Goal: Task Accomplishment & Management: Complete application form

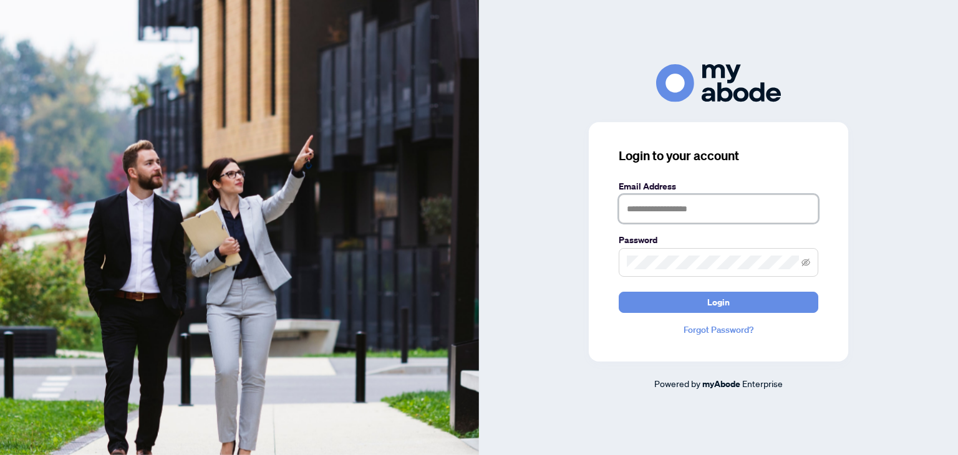
click at [677, 210] on input "text" at bounding box center [718, 209] width 200 height 29
type input "**********"
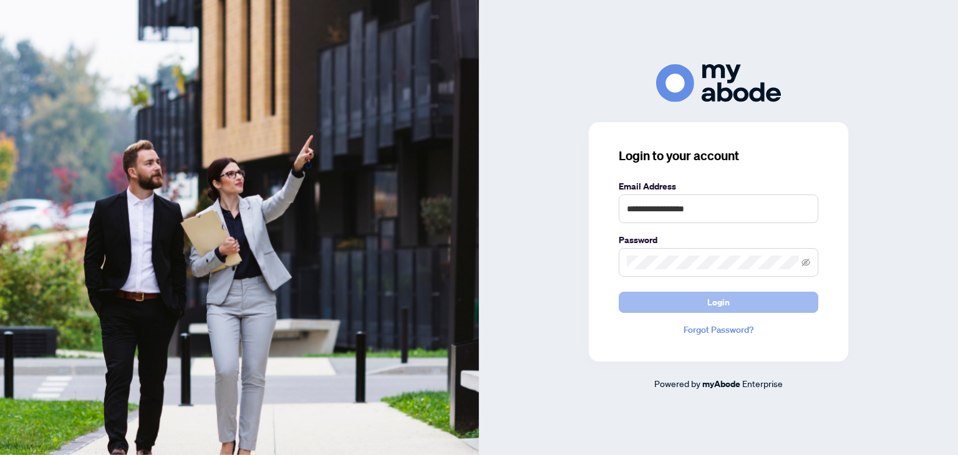
click at [717, 300] on span "Login" at bounding box center [718, 302] width 22 height 20
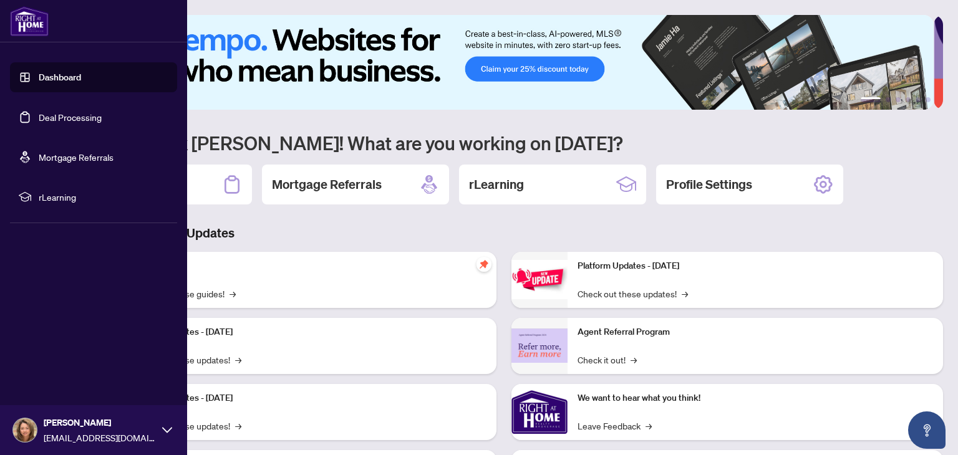
click at [59, 117] on link "Deal Processing" at bounding box center [70, 117] width 63 height 11
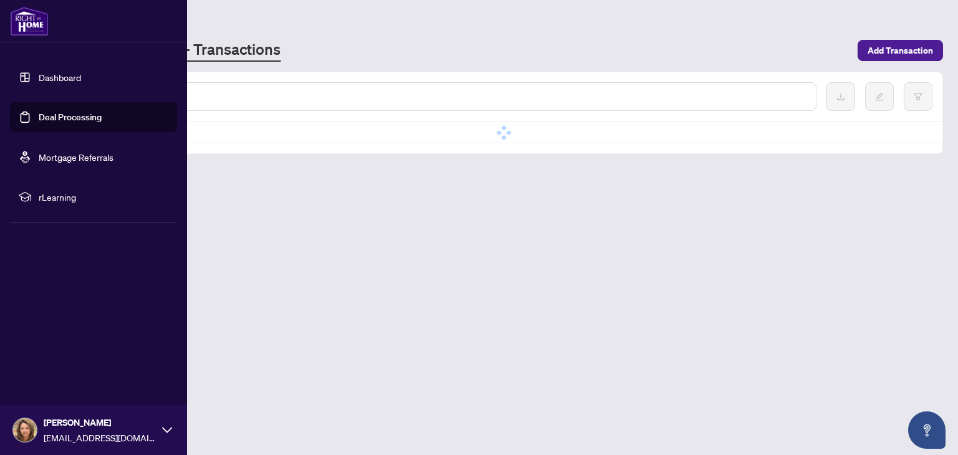
click at [59, 117] on link "Deal Processing" at bounding box center [70, 117] width 63 height 11
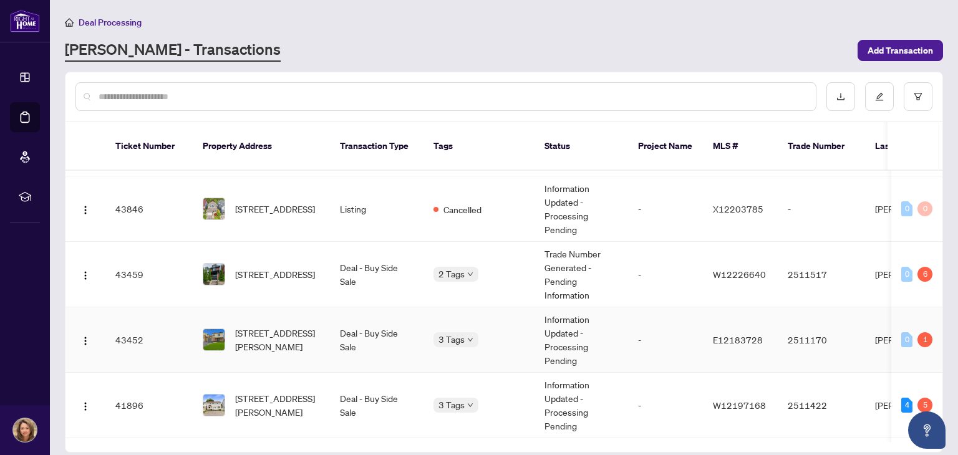
scroll to position [595, 0]
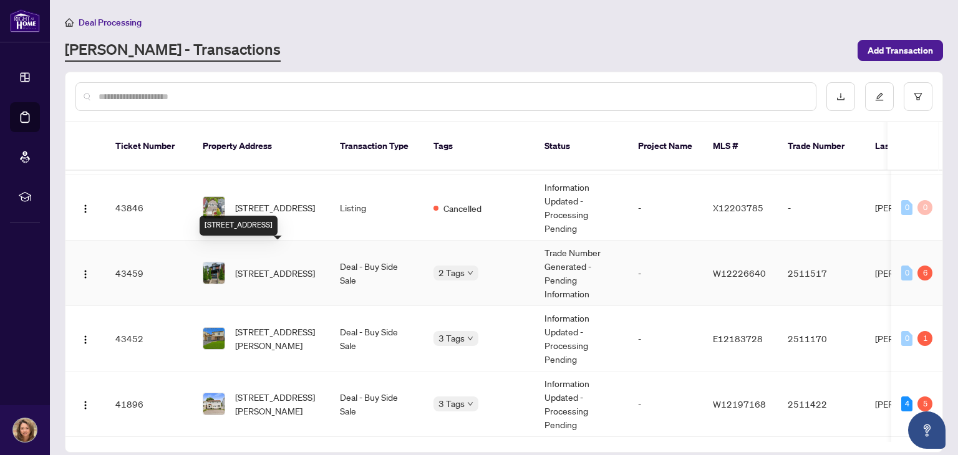
click at [273, 266] on span "[STREET_ADDRESS]" at bounding box center [275, 273] width 80 height 14
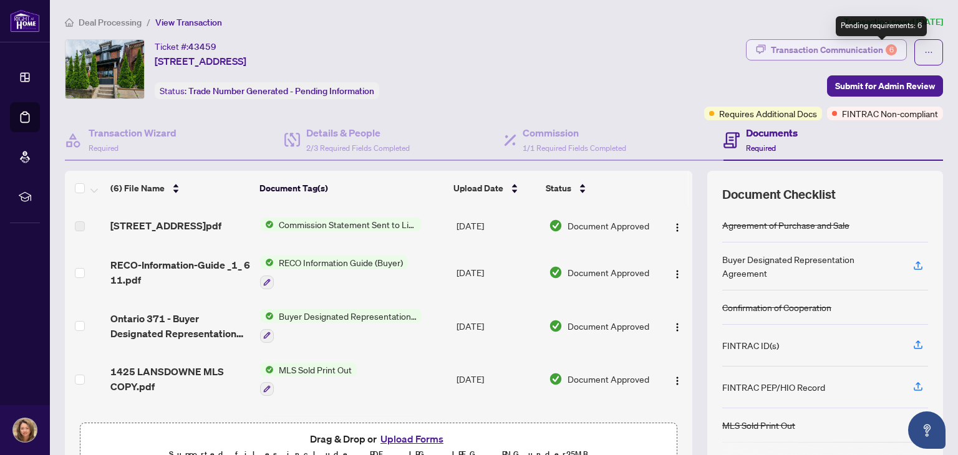
click at [885, 49] on div "6" at bounding box center [890, 49] width 11 height 11
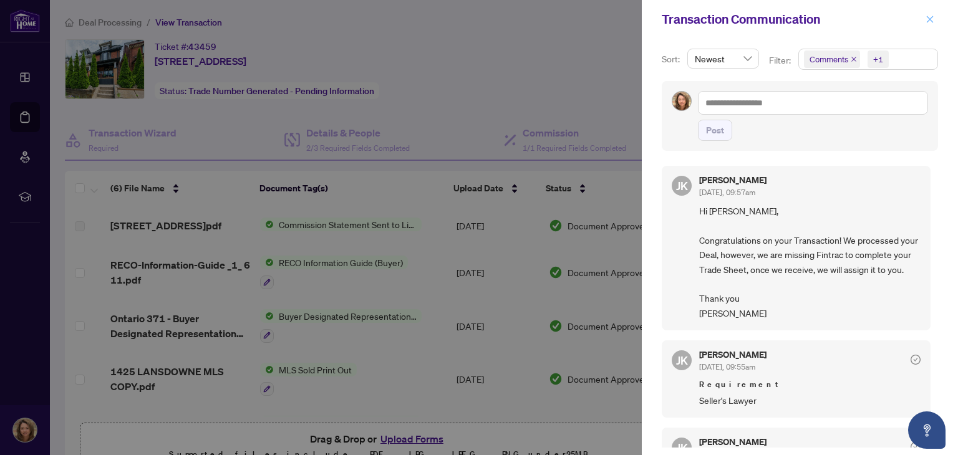
click at [930, 17] on icon "close" at bounding box center [929, 19] width 9 height 9
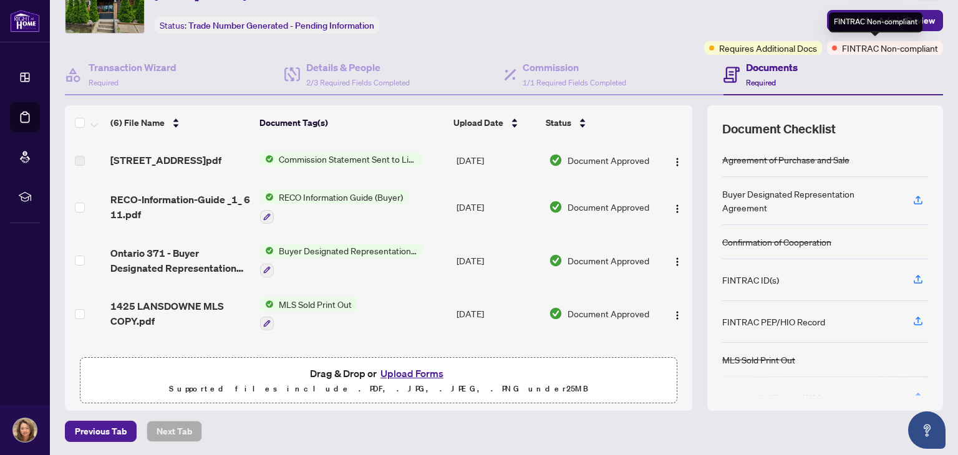
click at [877, 48] on span "FINTRAC Non-compliant" at bounding box center [890, 48] width 96 height 14
click at [406, 370] on button "Upload Forms" at bounding box center [412, 373] width 70 height 16
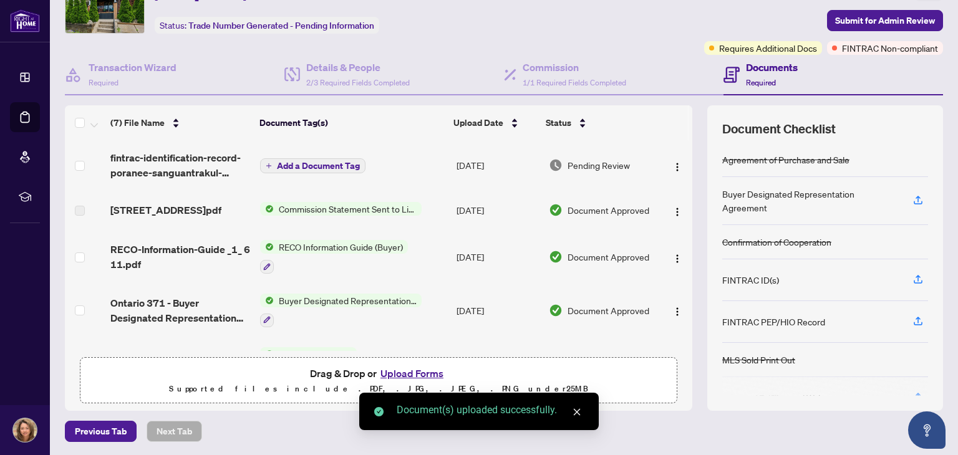
click at [406, 370] on button "Upload Forms" at bounding box center [412, 373] width 70 height 16
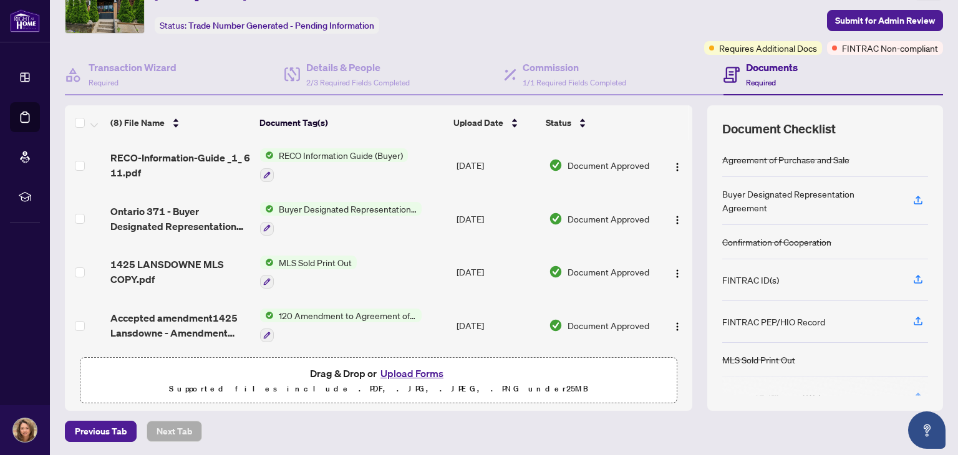
scroll to position [143, 0]
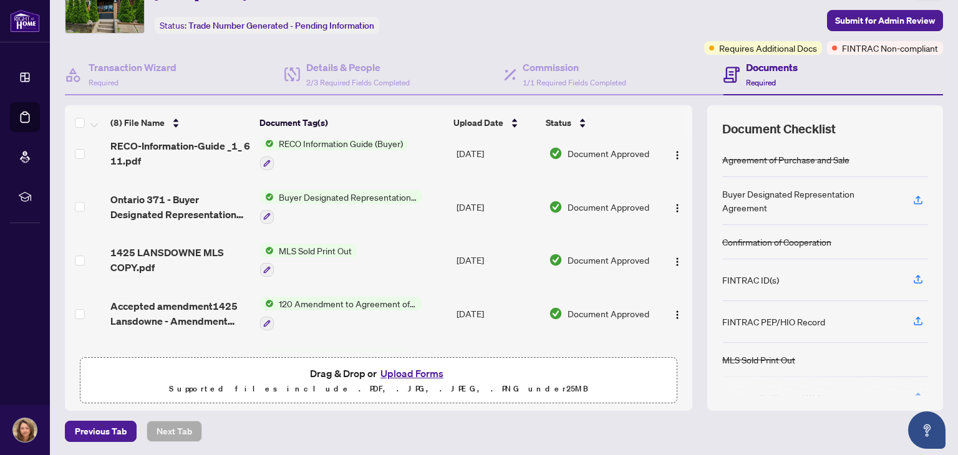
click at [408, 370] on button "Upload Forms" at bounding box center [412, 373] width 70 height 16
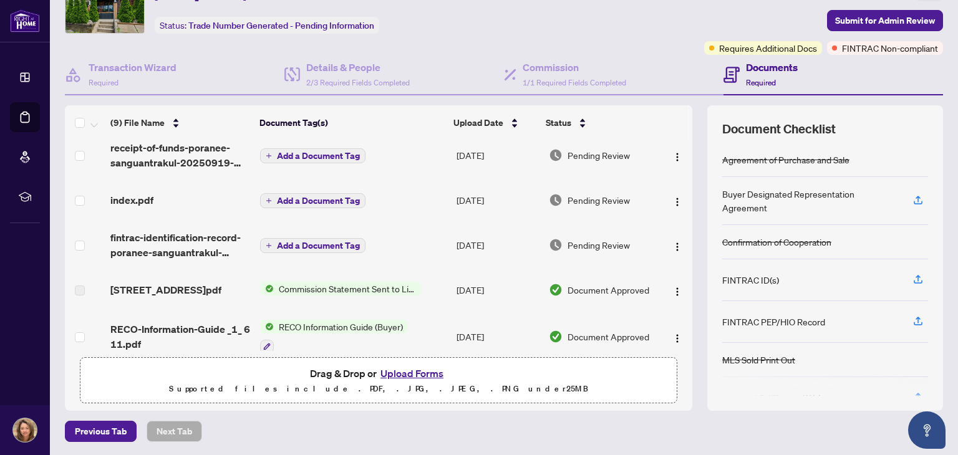
scroll to position [0, 0]
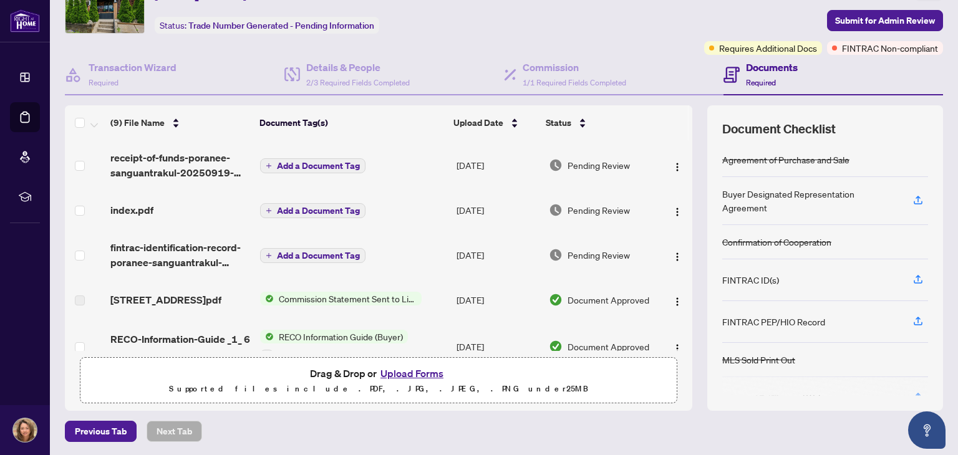
click at [321, 251] on span "Add a Document Tag" at bounding box center [318, 255] width 83 height 9
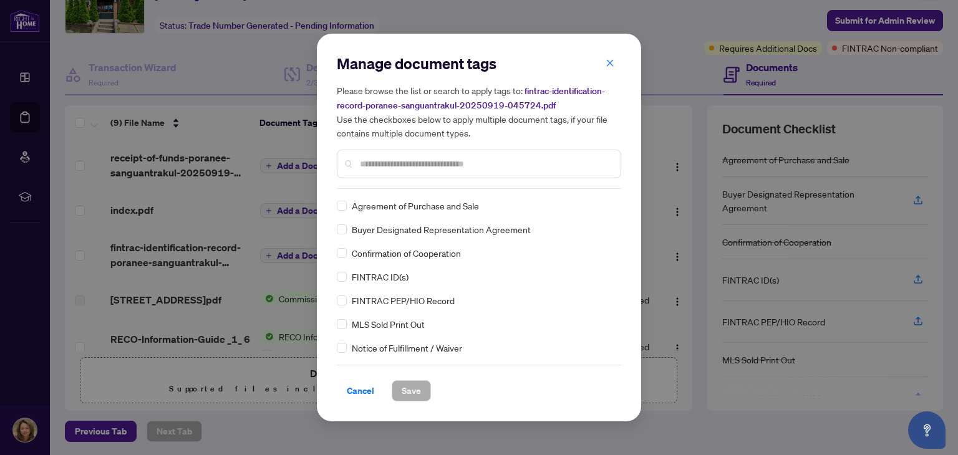
click at [472, 166] on input "text" at bounding box center [485, 164] width 251 height 14
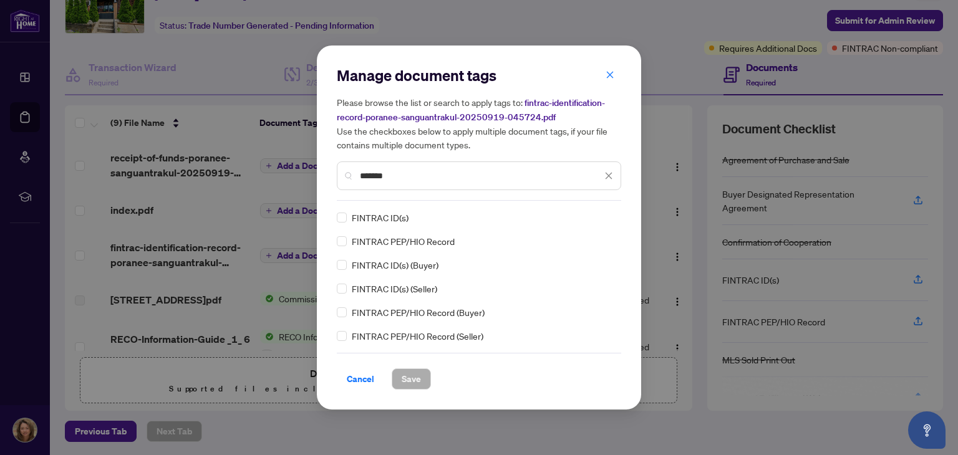
type input "*******"
click at [408, 378] on span "Save" at bounding box center [410, 379] width 19 height 20
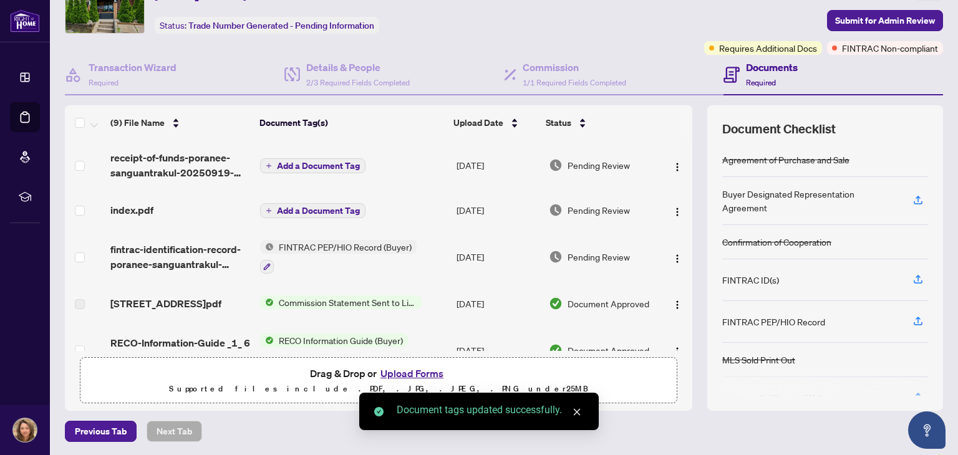
click at [320, 206] on span "Add a Document Tag" at bounding box center [318, 210] width 83 height 9
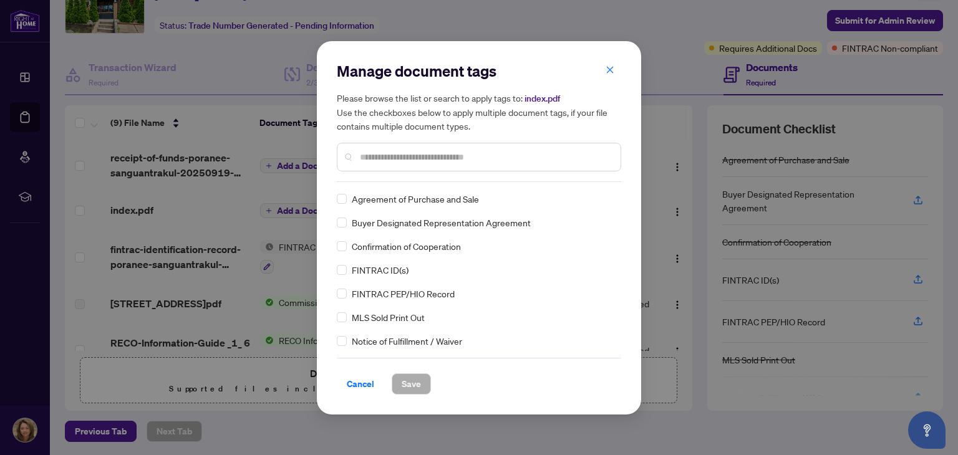
click at [492, 156] on input "text" at bounding box center [485, 157] width 251 height 14
type input "*******"
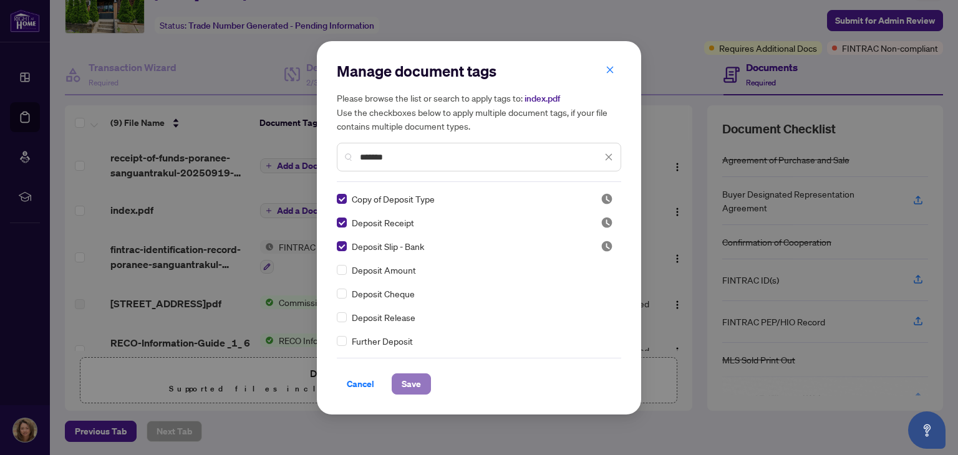
click at [410, 385] on span "Save" at bounding box center [410, 384] width 19 height 20
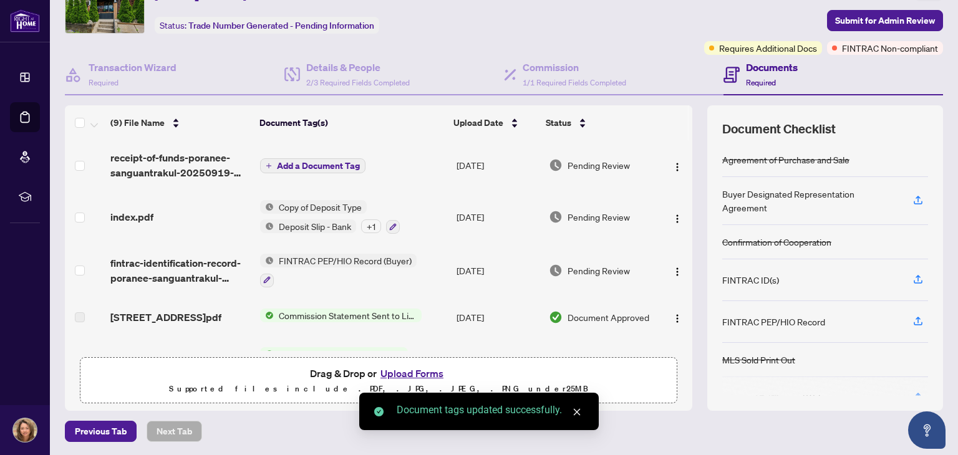
click at [300, 162] on span "Add a Document Tag" at bounding box center [318, 165] width 83 height 9
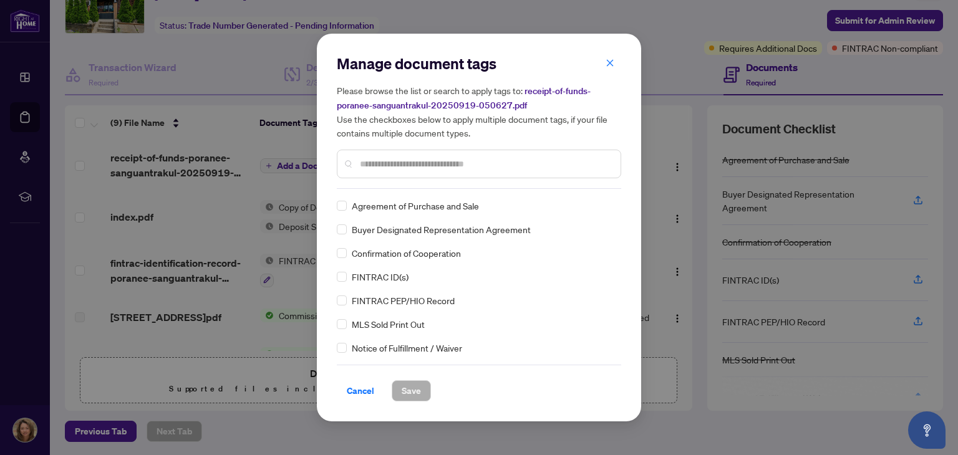
click at [434, 155] on div at bounding box center [479, 164] width 284 height 29
click at [434, 170] on input "text" at bounding box center [485, 164] width 251 height 14
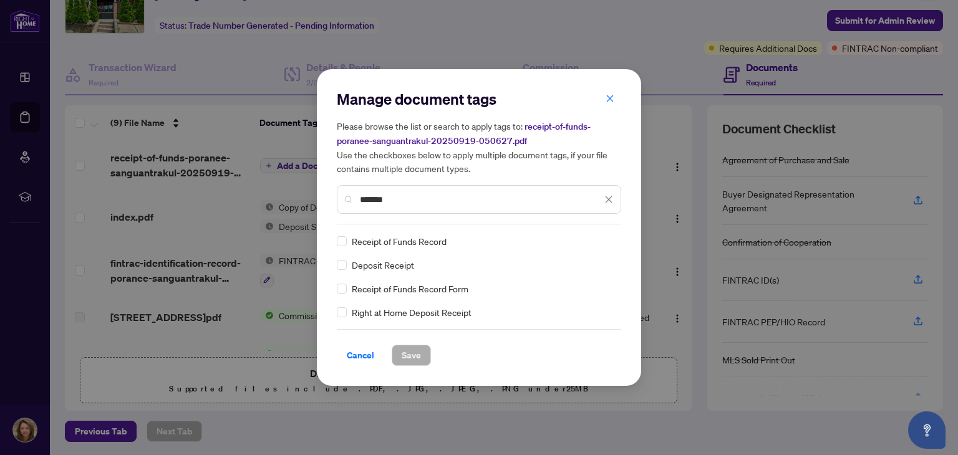
type input "*******"
click at [408, 350] on span "Save" at bounding box center [410, 355] width 19 height 20
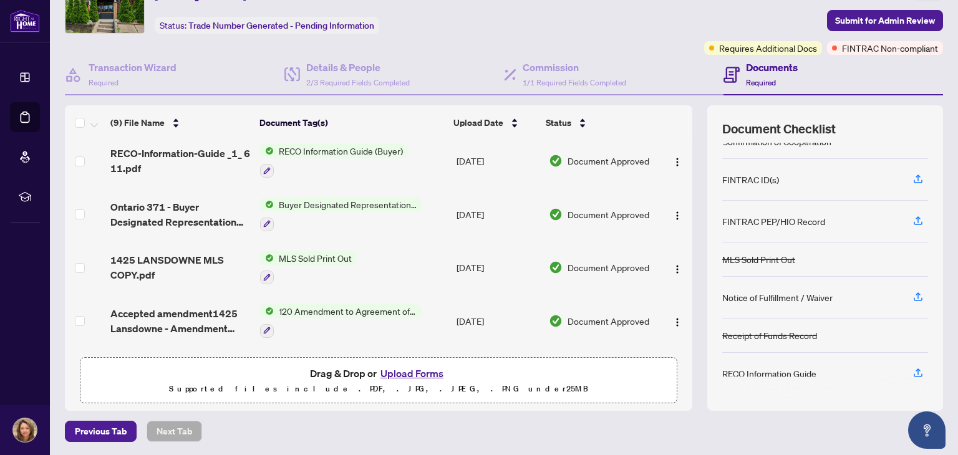
scroll to position [253, 0]
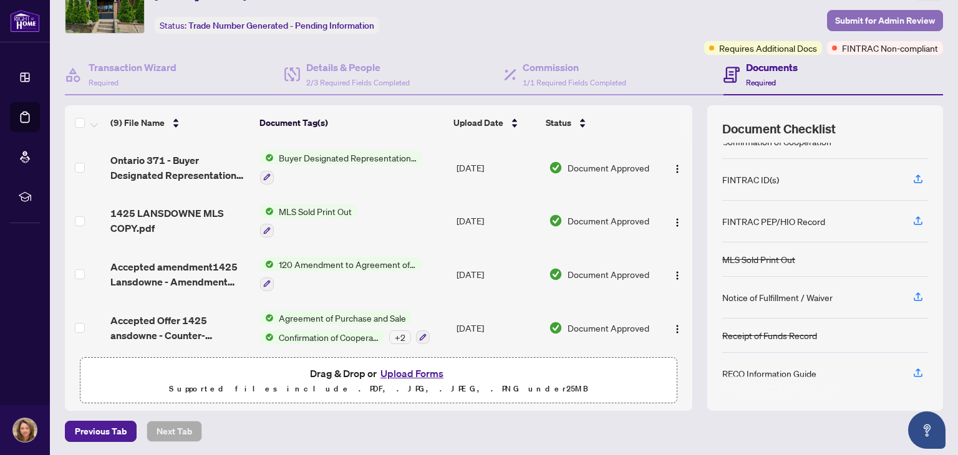
click at [864, 18] on span "Submit for Admin Review" at bounding box center [885, 21] width 100 height 20
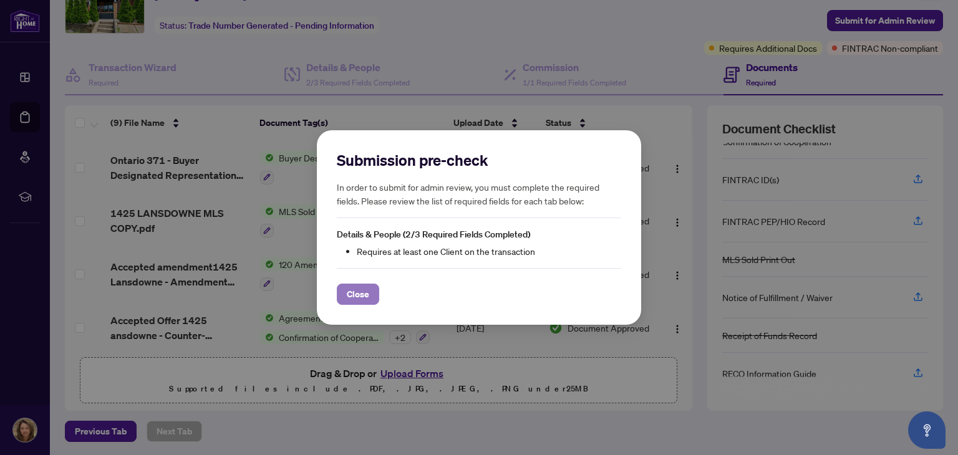
click at [359, 292] on span "Close" at bounding box center [358, 294] width 22 height 20
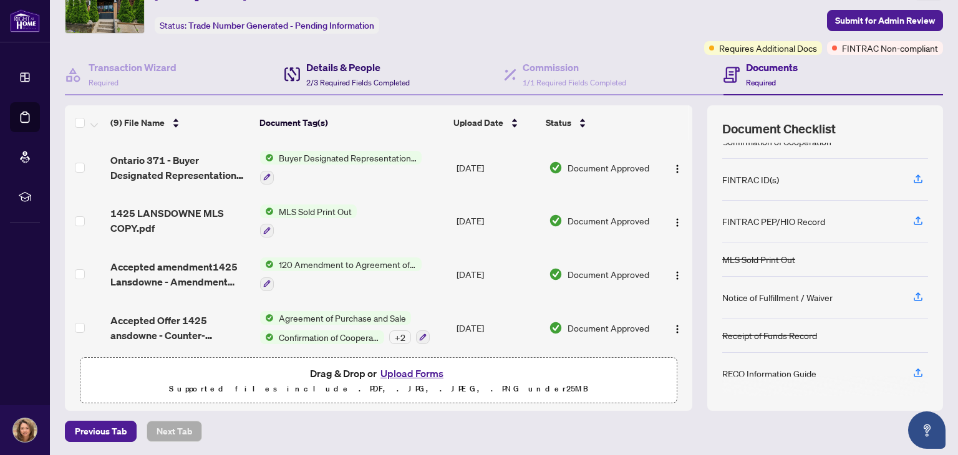
click at [329, 78] on span "2/3 Required Fields Completed" at bounding box center [357, 82] width 103 height 9
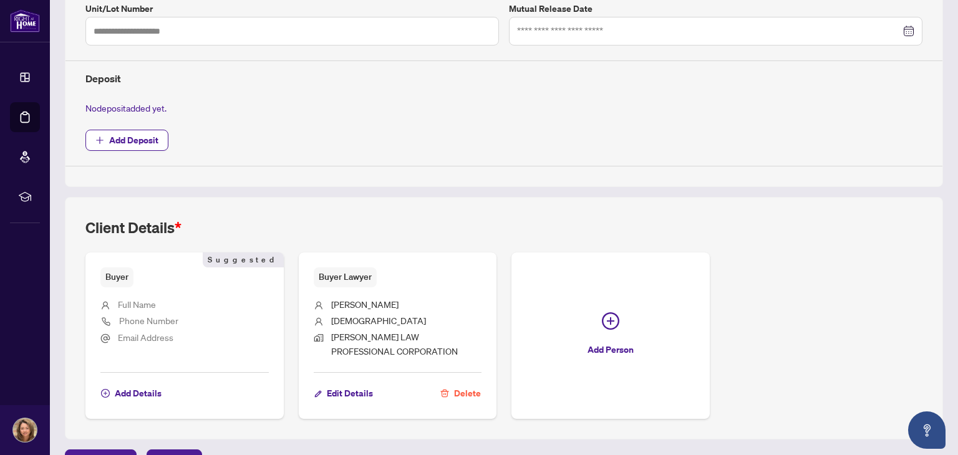
scroll to position [426, 0]
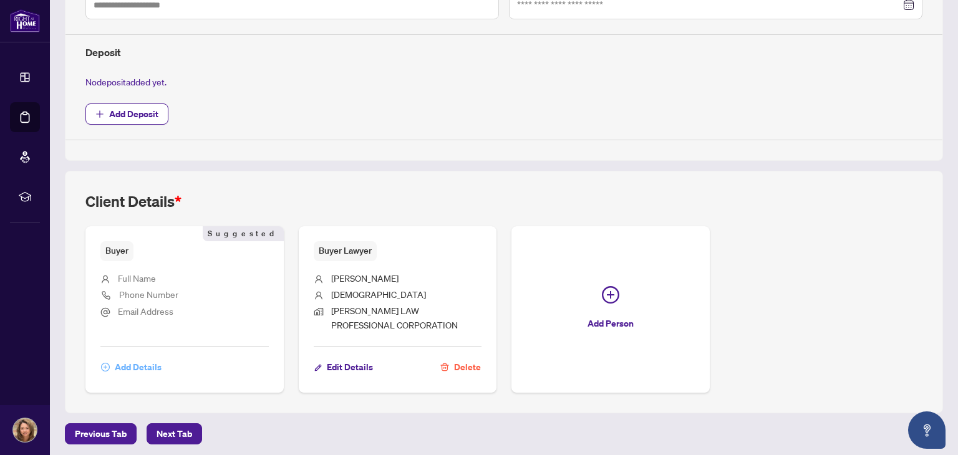
click at [147, 363] on span "Add Details" at bounding box center [138, 367] width 47 height 20
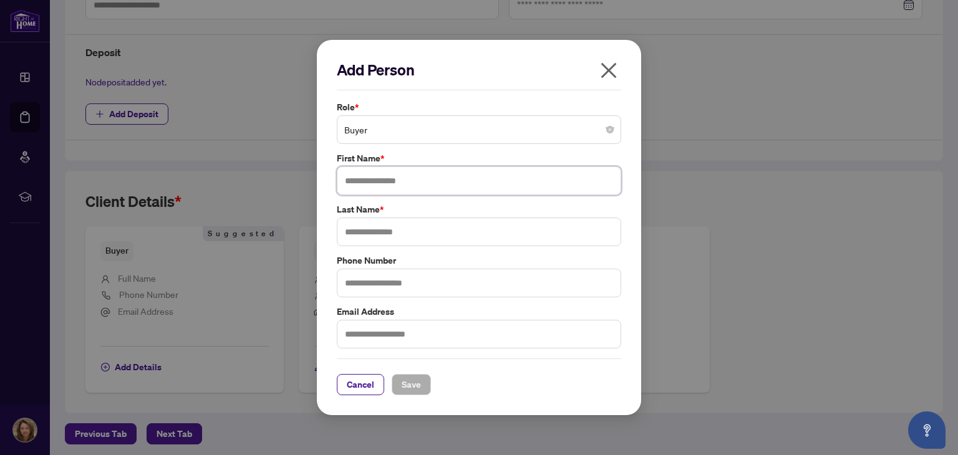
click at [443, 186] on input "text" at bounding box center [479, 180] width 284 height 29
type input "*******"
click at [437, 235] on input "text" at bounding box center [479, 232] width 284 height 29
type input "**********"
click at [407, 382] on span "Save" at bounding box center [410, 385] width 19 height 20
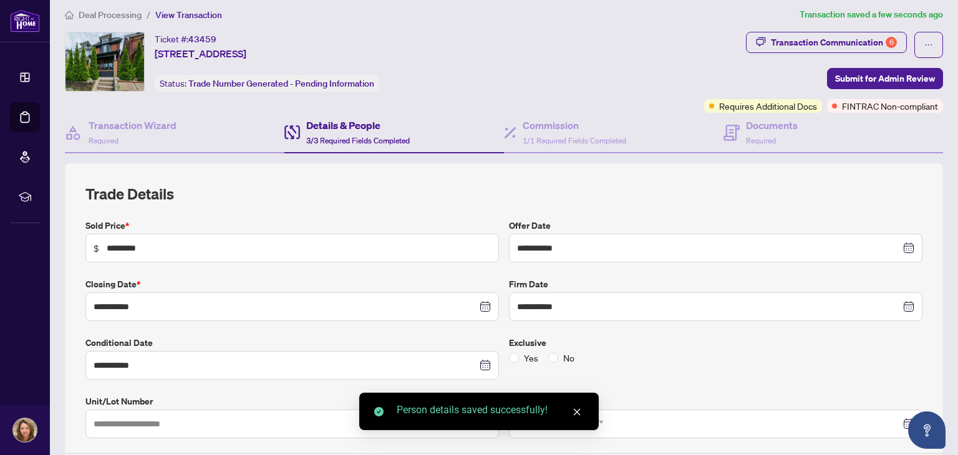
scroll to position [0, 0]
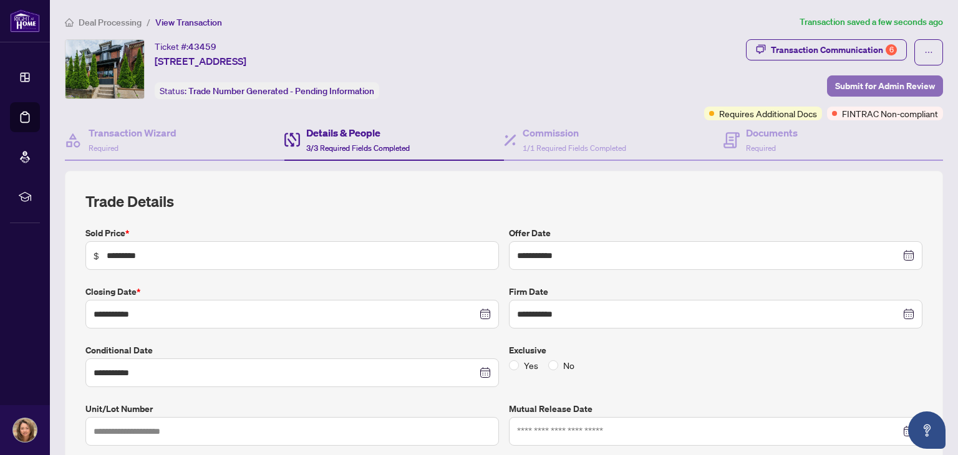
click at [855, 84] on span "Submit for Admin Review" at bounding box center [885, 86] width 100 height 20
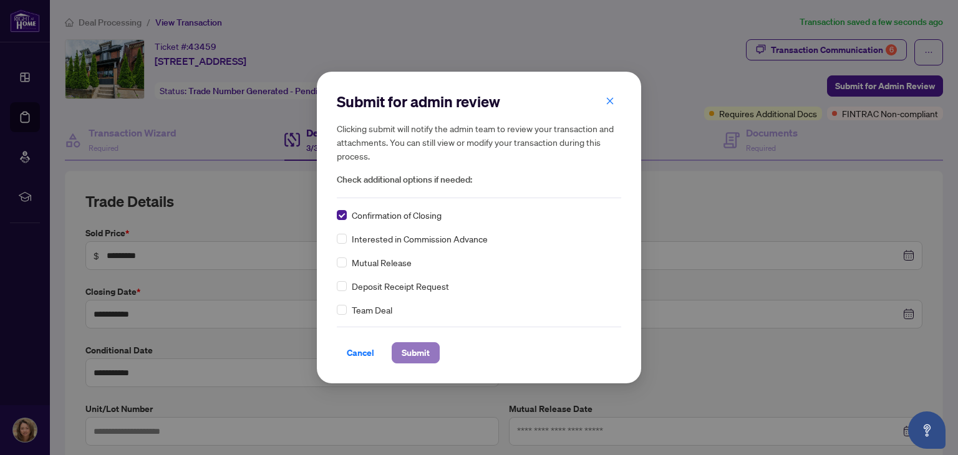
click at [416, 353] on span "Submit" at bounding box center [415, 353] width 28 height 20
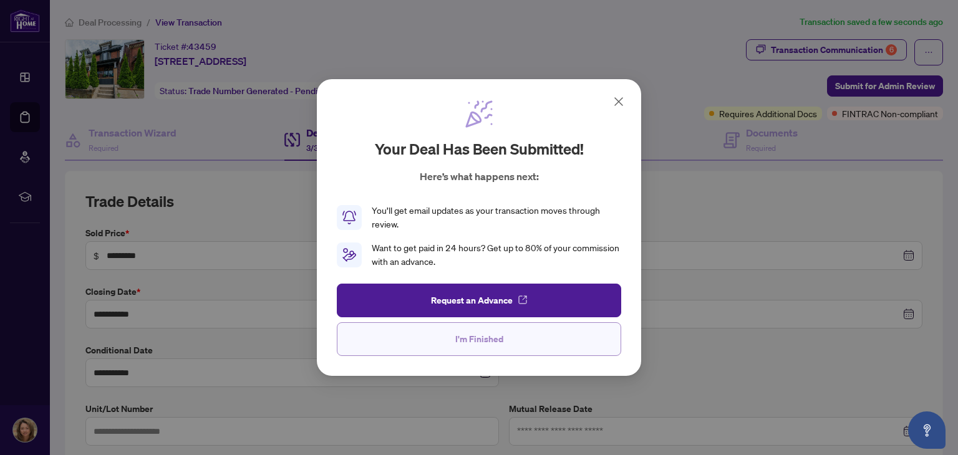
click at [485, 335] on span "I'm Finished" at bounding box center [479, 339] width 48 height 20
